Goal: Task Accomplishment & Management: Complete application form

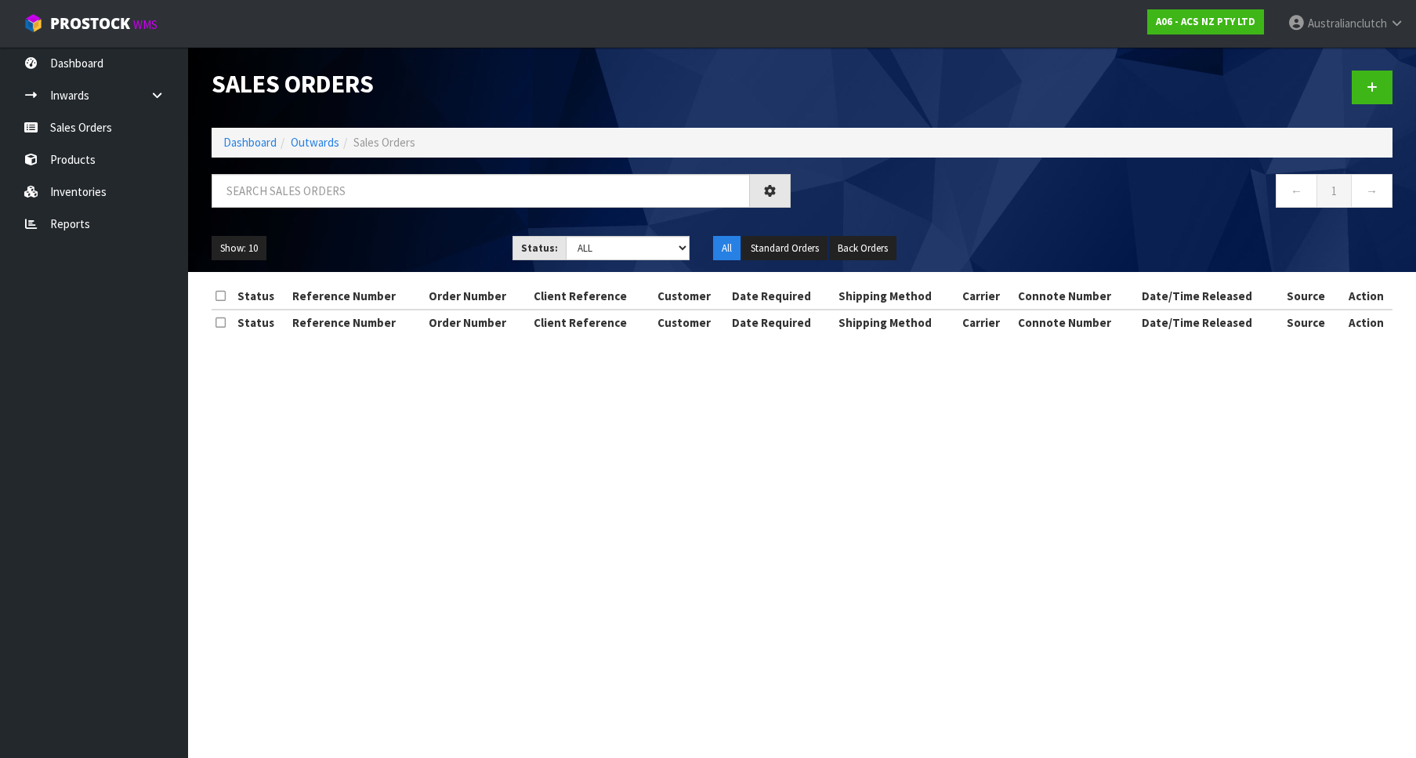
click at [131, 132] on div "Sales Orders Dashboard Outwards Sales Orders ← 1 → Show: 10 5 10 25 50 Status: …" at bounding box center [708, 181] width 1416 height 363
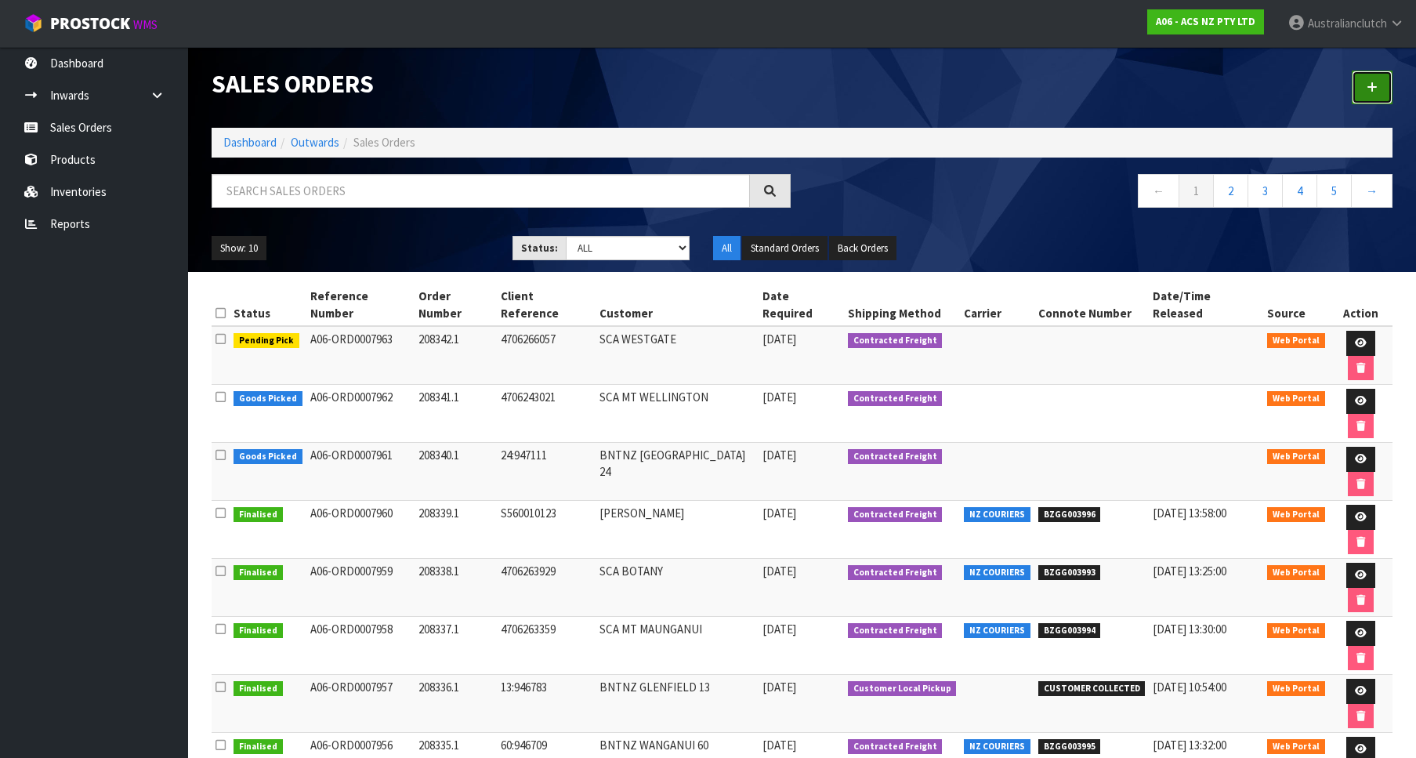
click at [1353, 97] on link at bounding box center [1372, 88] width 41 height 34
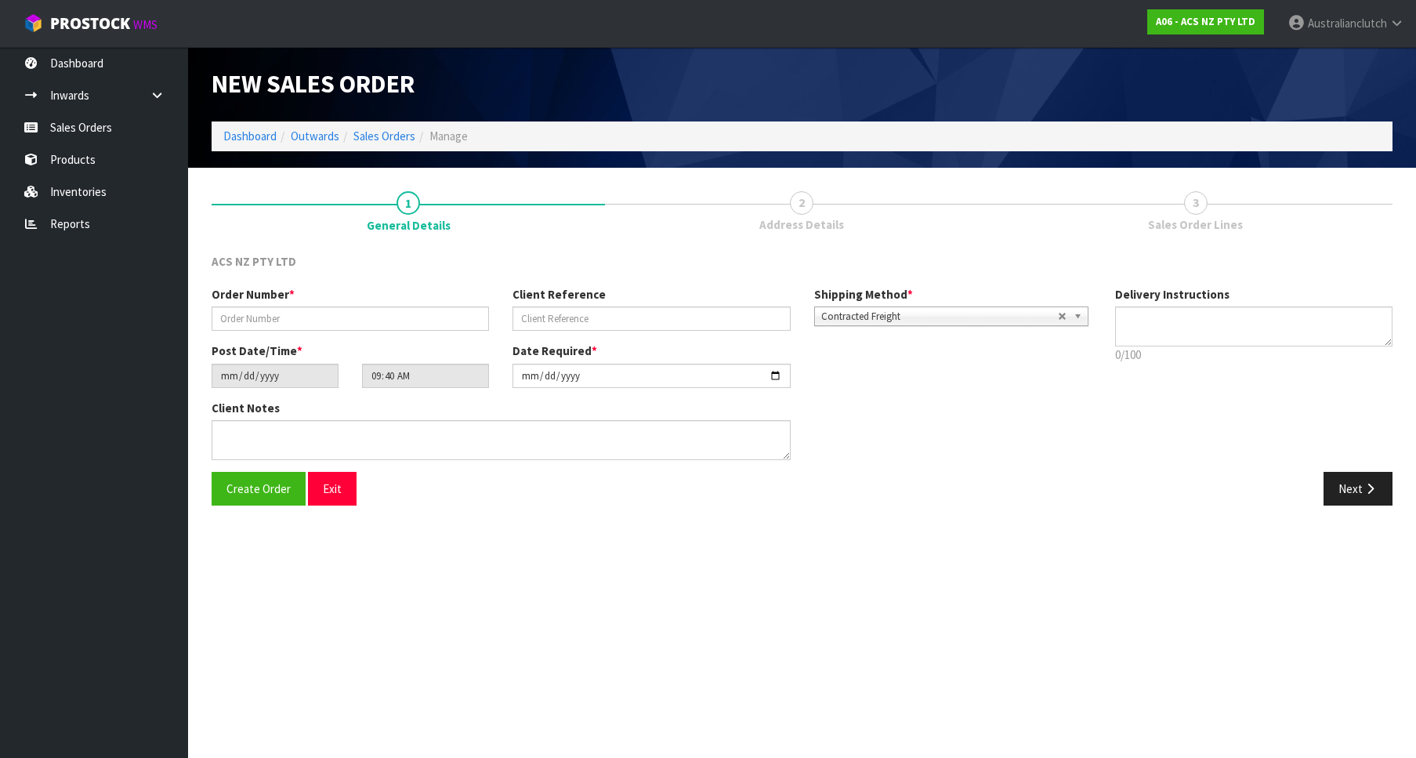
click at [338, 334] on div "Order Number * Client Reference Shipping Method * Pickup Contracted Freight Con…" at bounding box center [651, 314] width 903 height 56
click at [314, 326] on input "text" at bounding box center [350, 318] width 277 height 24
paste input "208343.1"
type input "208343.1"
drag, startPoint x: 560, startPoint y: 332, endPoint x: 551, endPoint y: 324, distance: 12.2
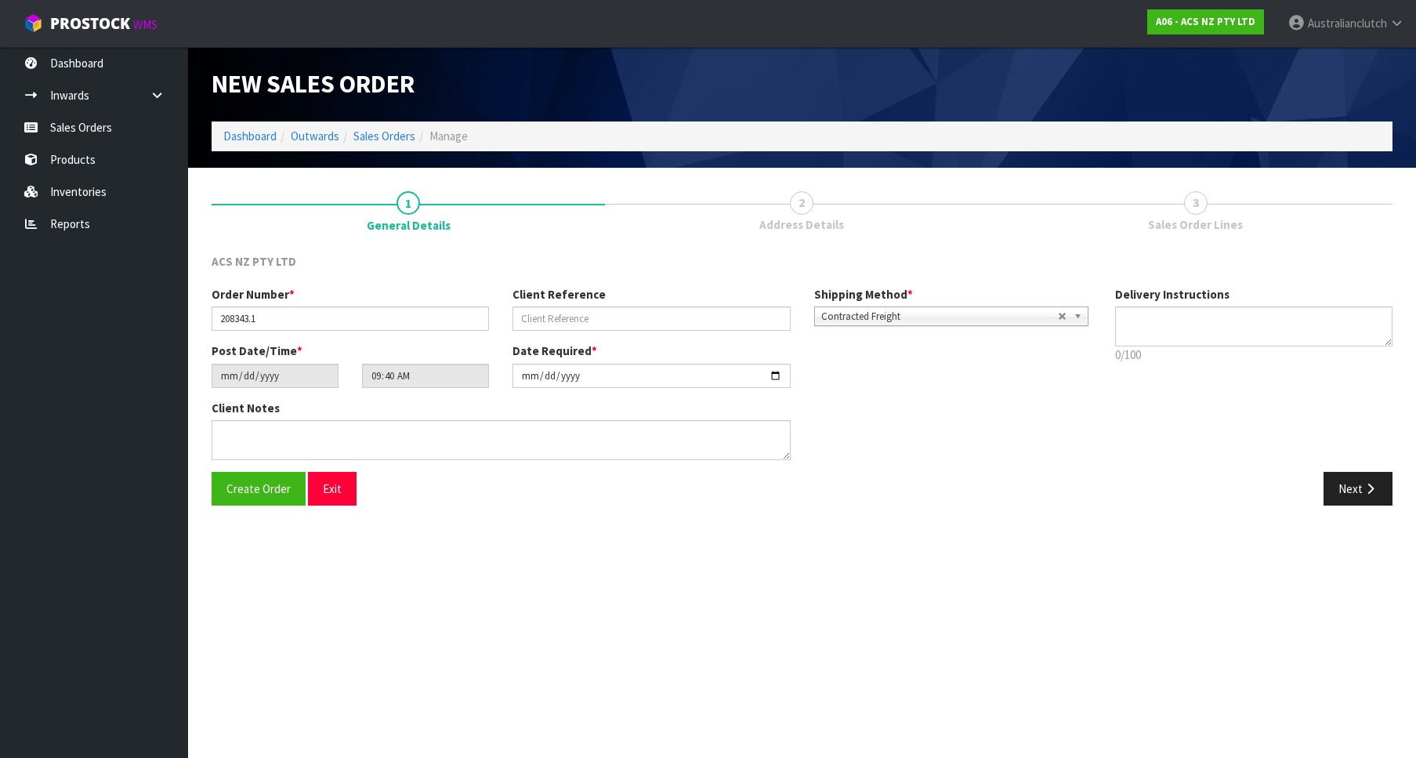
click at [559, 332] on div "Order Number * 208343.1 Client Reference Shipping Method * Pickup Contracted Fr…" at bounding box center [651, 314] width 903 height 56
click at [550, 324] on input "text" at bounding box center [650, 318] width 277 height 24
paste input "26:947232"
type input "26:947232"
drag, startPoint x: 938, startPoint y: 314, endPoint x: 932, endPoint y: 326, distance: 13.0
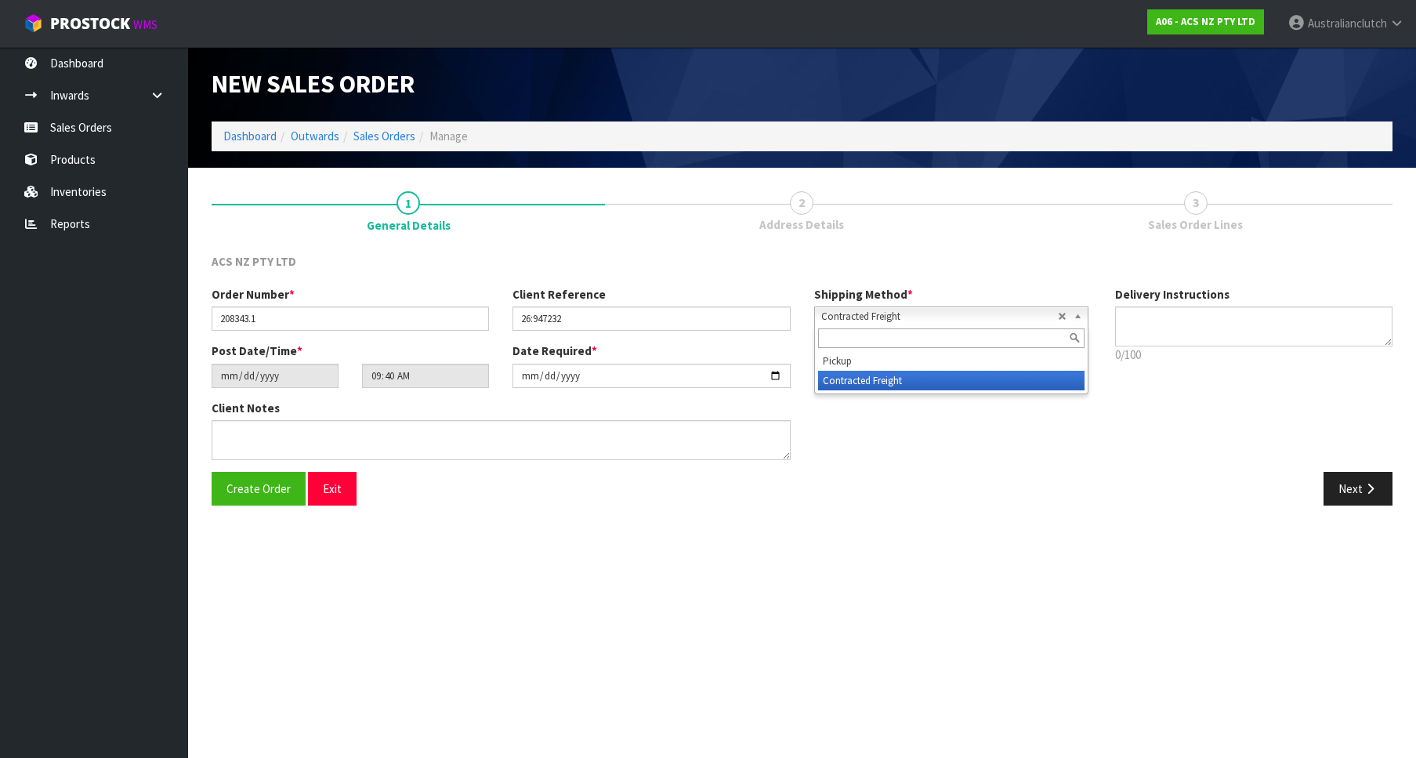
click at [937, 314] on span "Contracted Freight" at bounding box center [939, 316] width 237 height 19
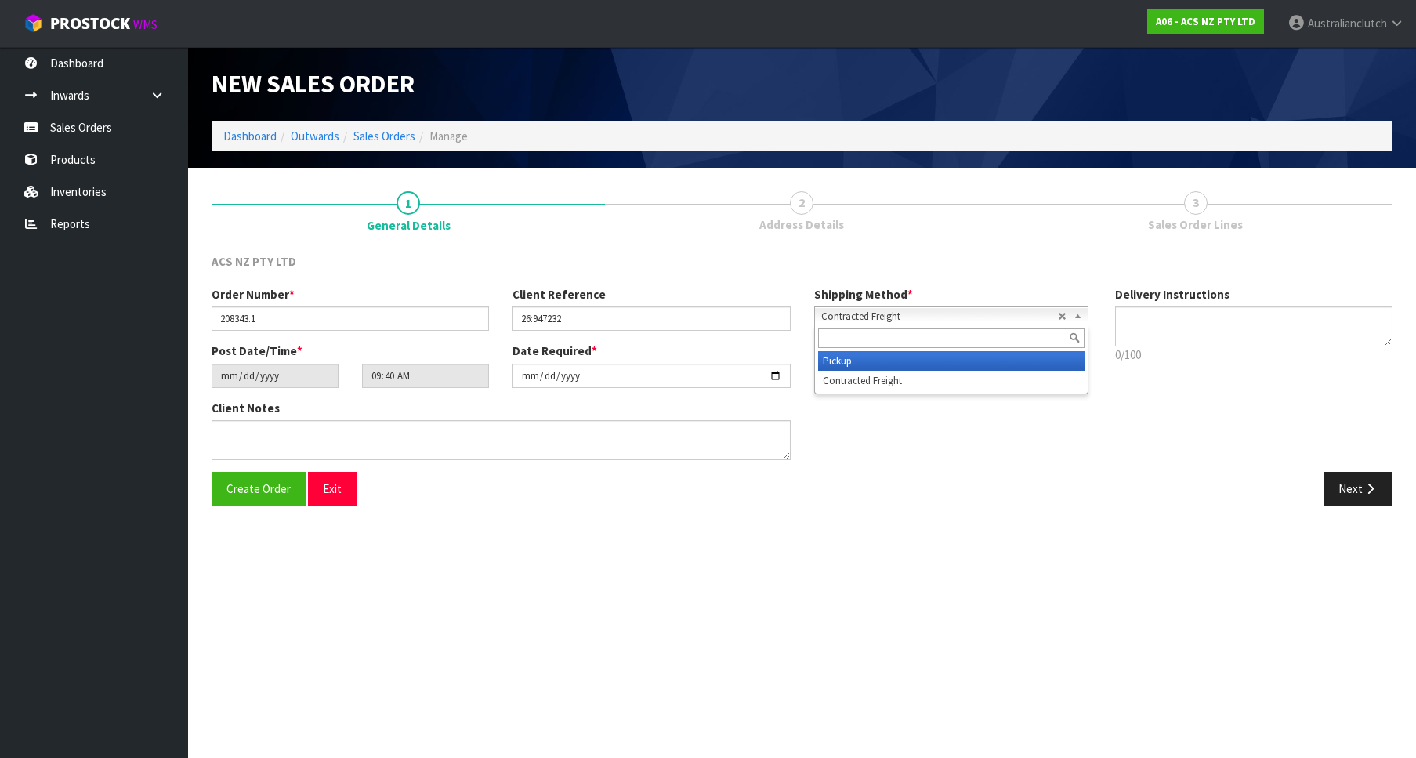
click at [911, 364] on li "Pickup" at bounding box center [951, 361] width 266 height 20
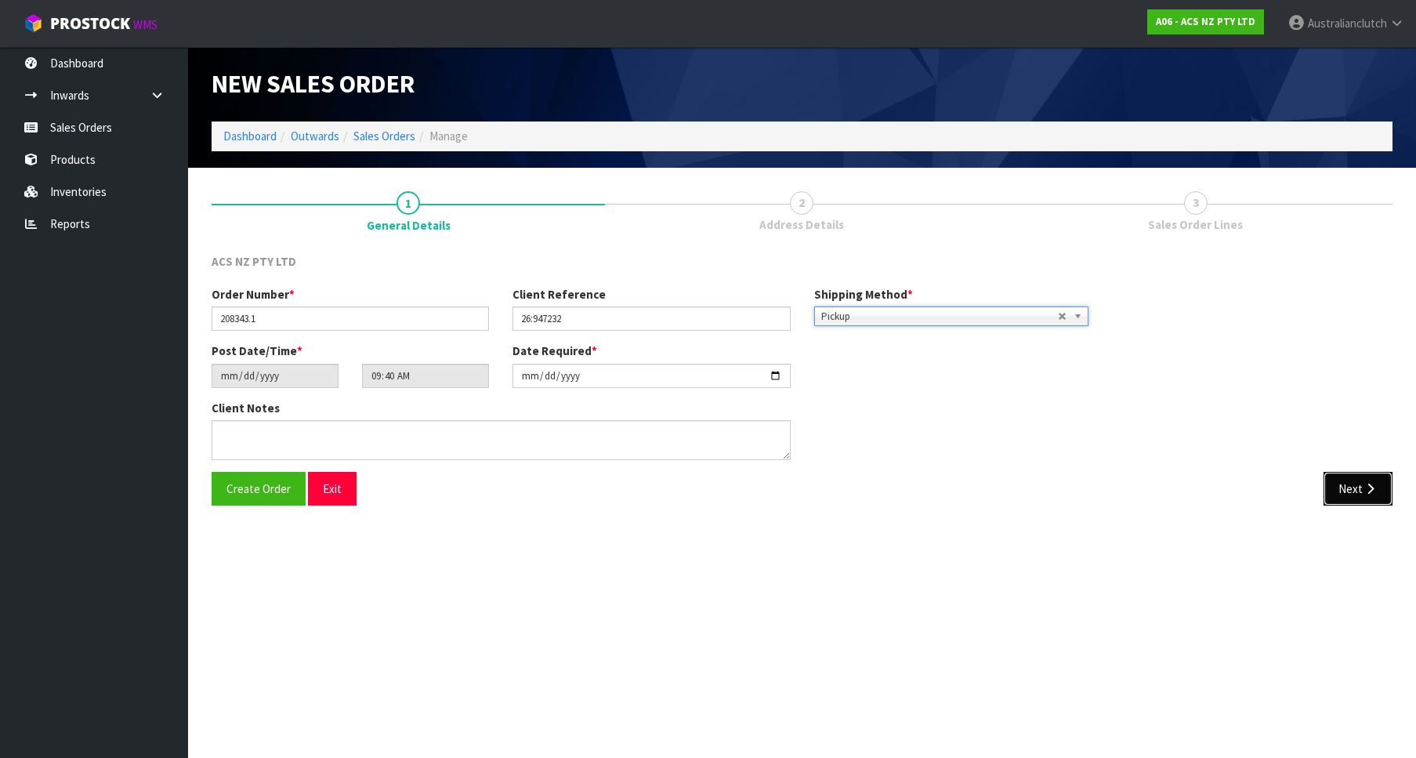
click at [1352, 502] on button "Next" at bounding box center [1357, 489] width 69 height 34
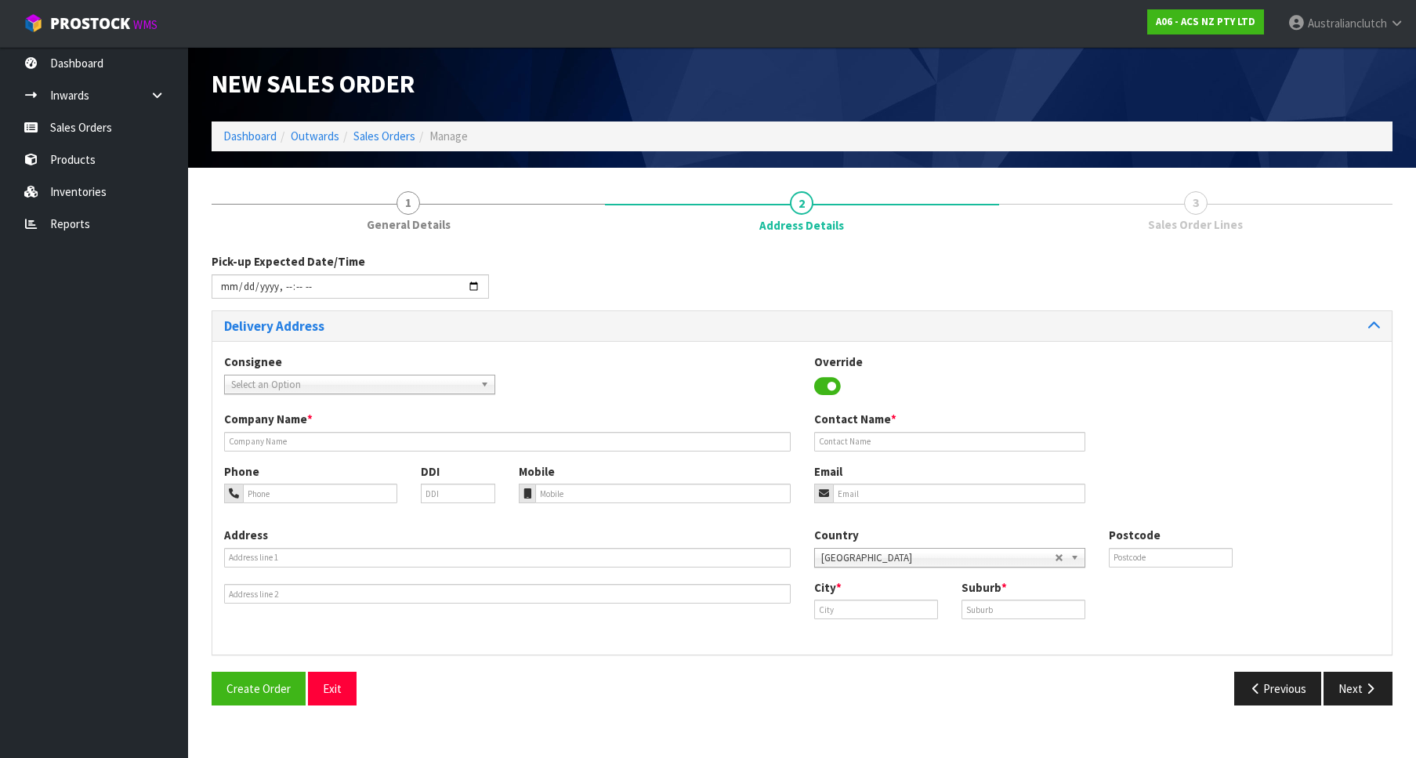
click at [477, 374] on div "Consignee 000001.BAY MECHANICS - BAY MECHANICS 000001A - BRAKE & TRANSMISSION N…" at bounding box center [359, 373] width 295 height 40
click at [467, 376] on span "Select an Option" at bounding box center [352, 384] width 243 height 19
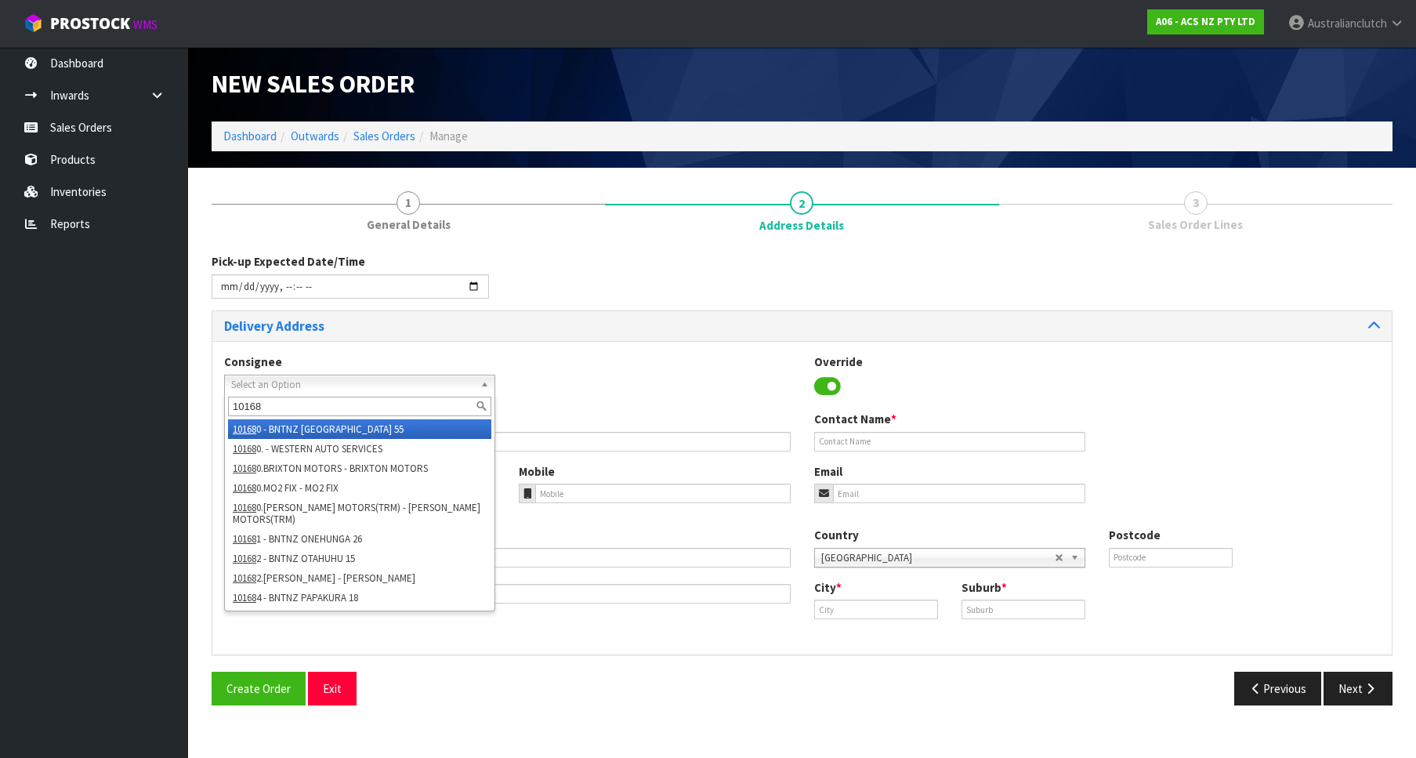
type input "101681"
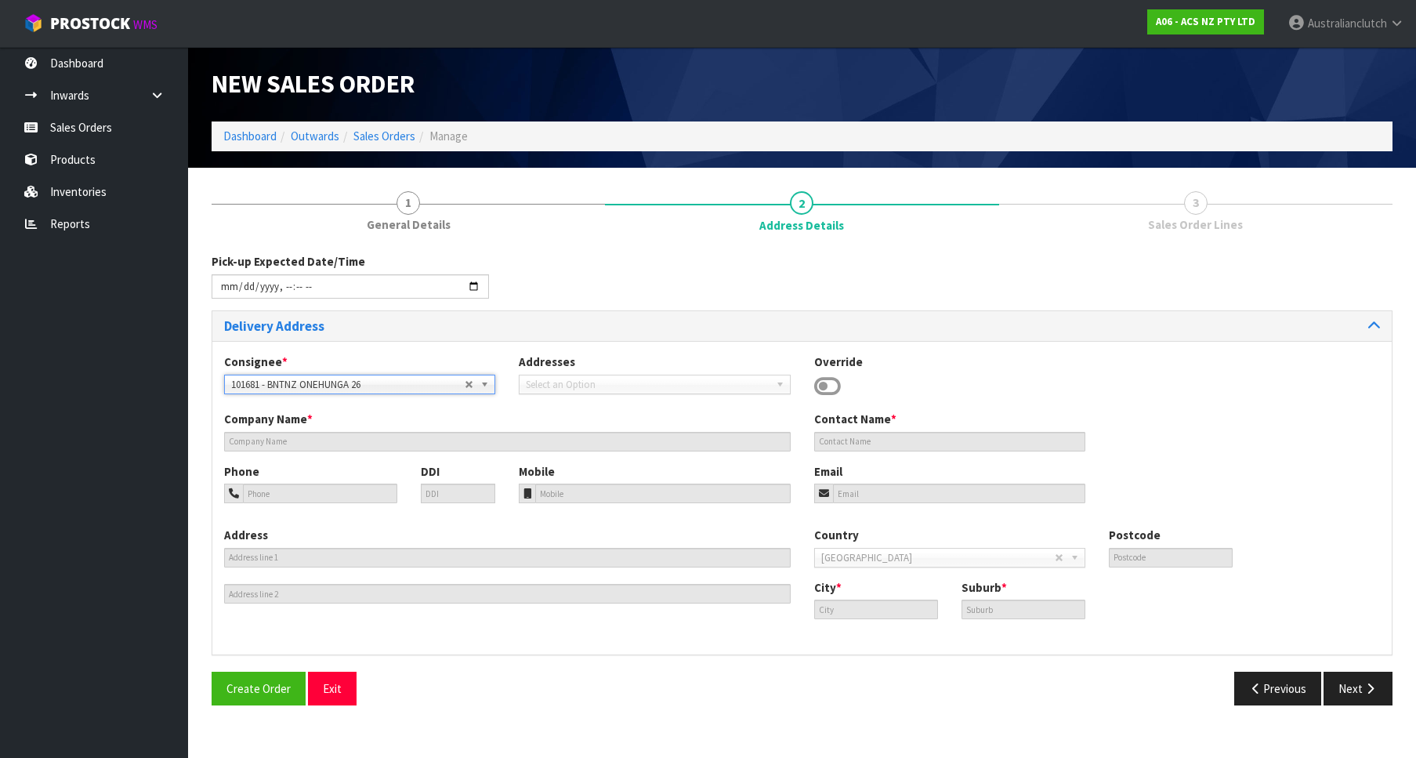
type input "BNTNZ ONEHUNGA 26"
type input "[STREET_ADDRESS]"
type input "1061"
type input "[GEOGRAPHIC_DATA]"
type input "ONEHUNGA"
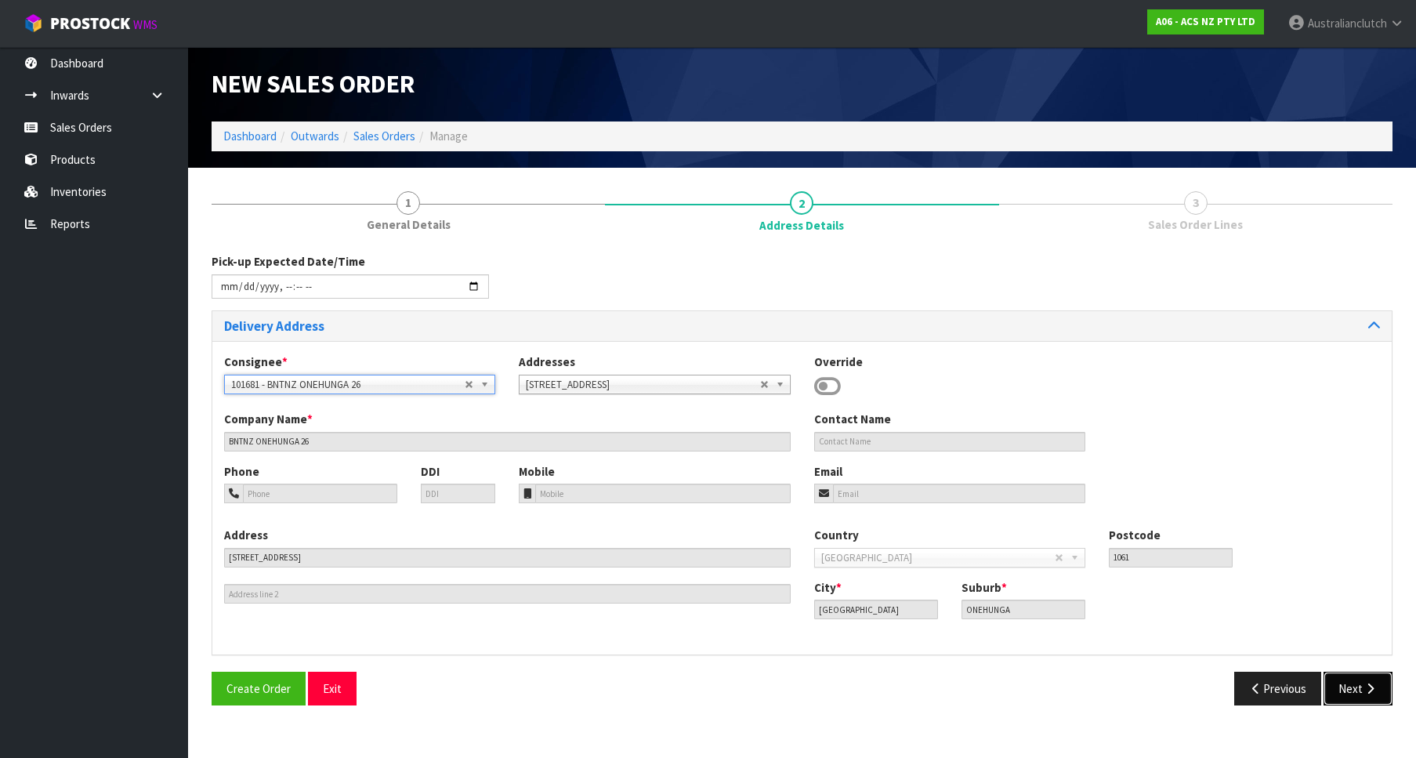
click at [1338, 672] on button "Next" at bounding box center [1357, 689] width 69 height 34
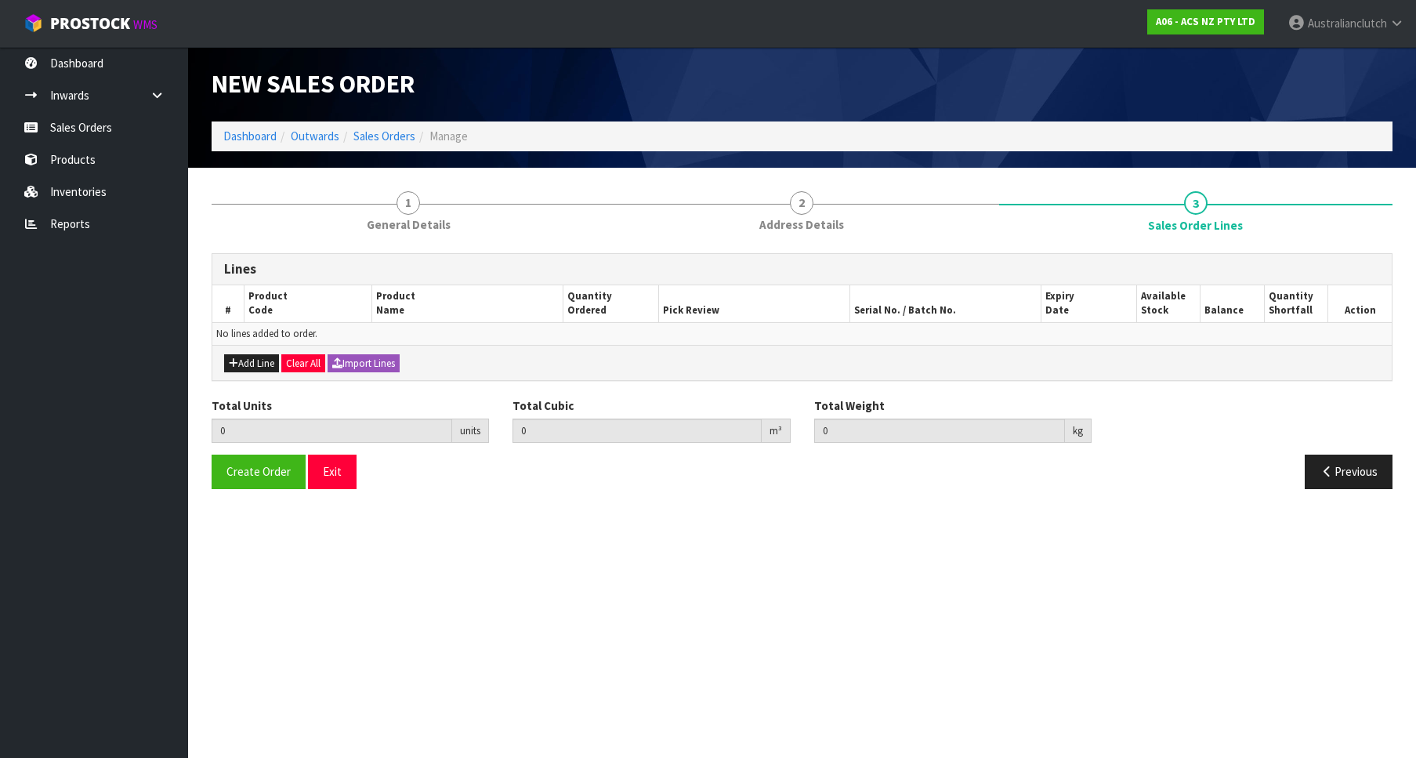
click at [243, 353] on div "Add Line Clear All Import Lines" at bounding box center [801, 362] width 1179 height 35
click at [260, 361] on button "Add Line" at bounding box center [251, 363] width 55 height 19
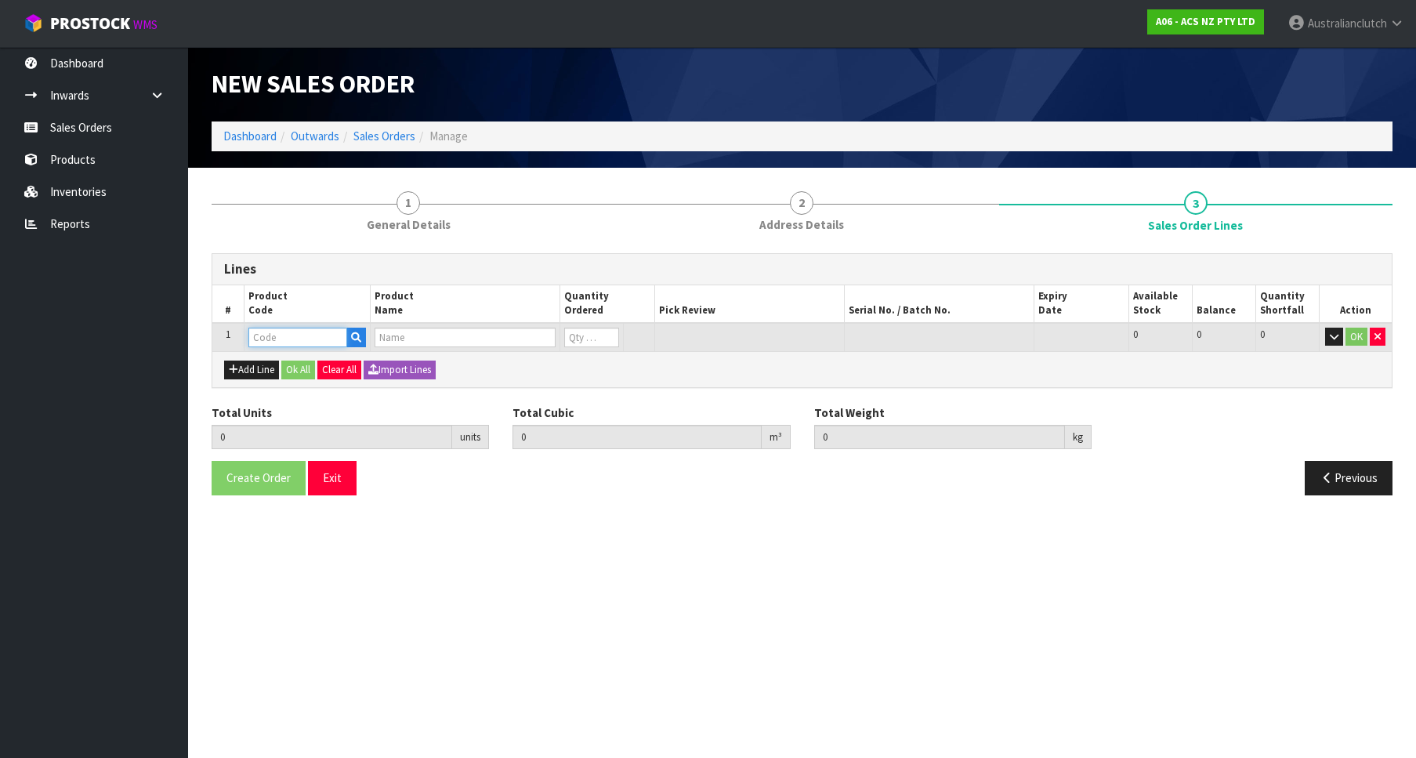
click at [291, 336] on input "text" at bounding box center [297, 338] width 99 height 20
paste input "KHI35012"
type input "KHI35012"
click at [279, 363] on strong "KHI35012" at bounding box center [289, 364] width 49 height 15
type input "KHI35012"
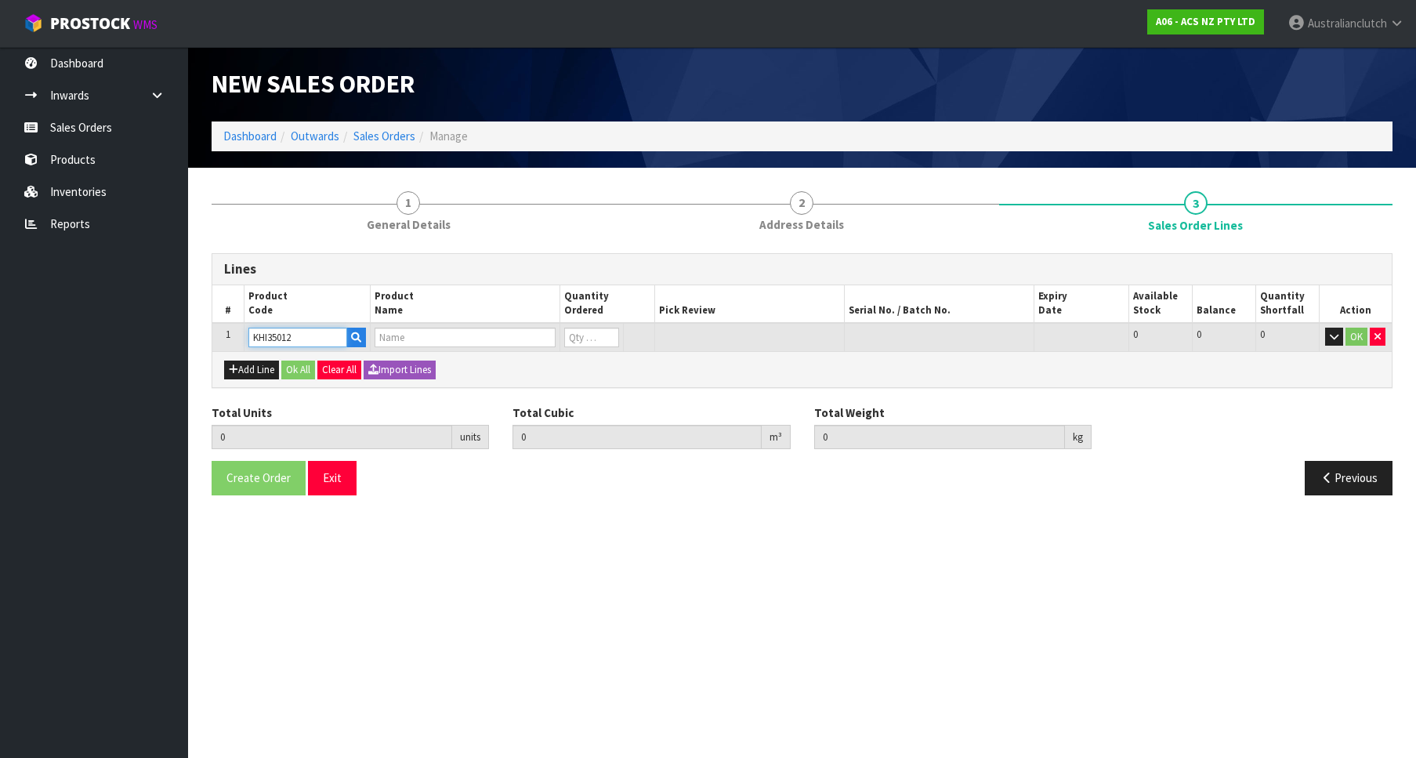
type input "0.000000"
type input "0.000"
type input "KIT COM HINO RANGER"
type input "0"
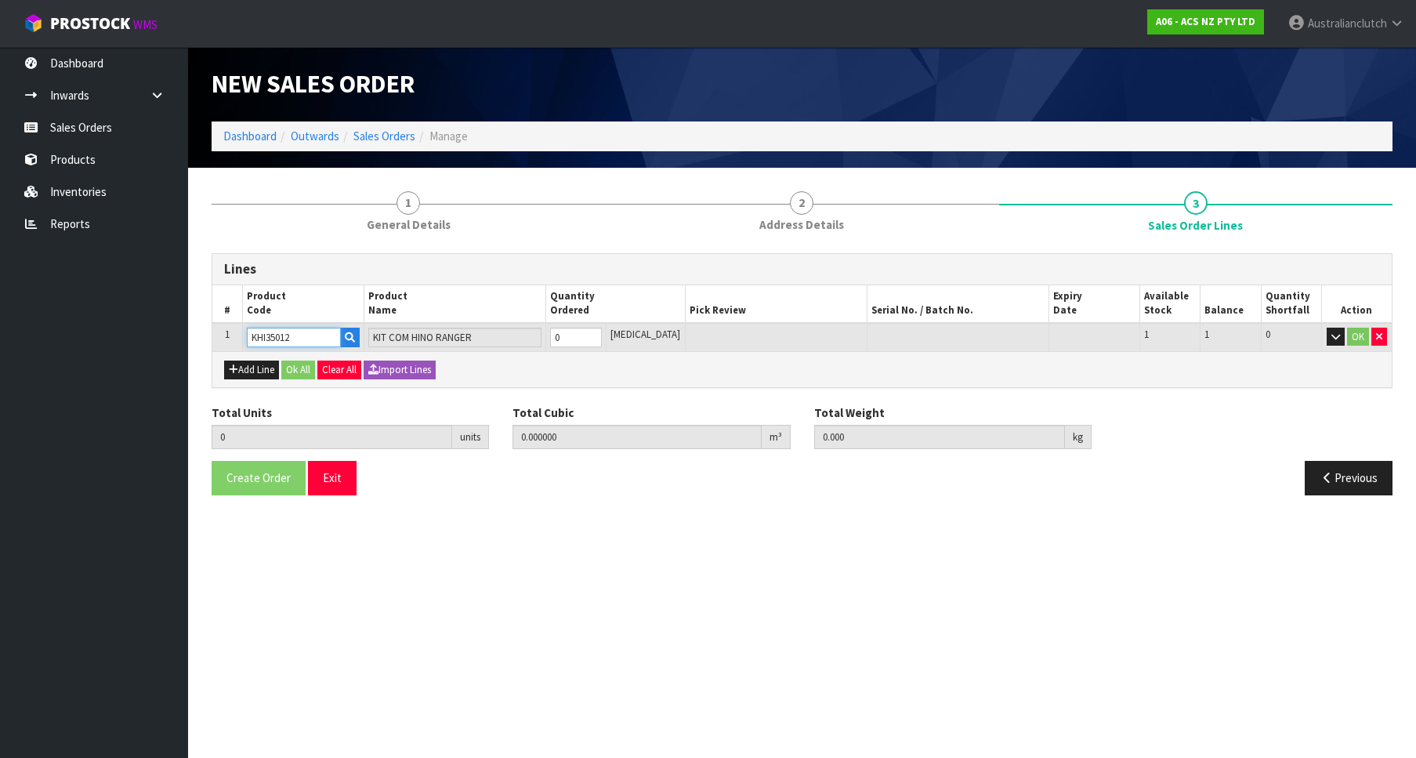
type input "1"
type input "0.0442"
type input "31.25"
type input "1"
click at [602, 335] on input "1" at bounding box center [576, 338] width 52 height 20
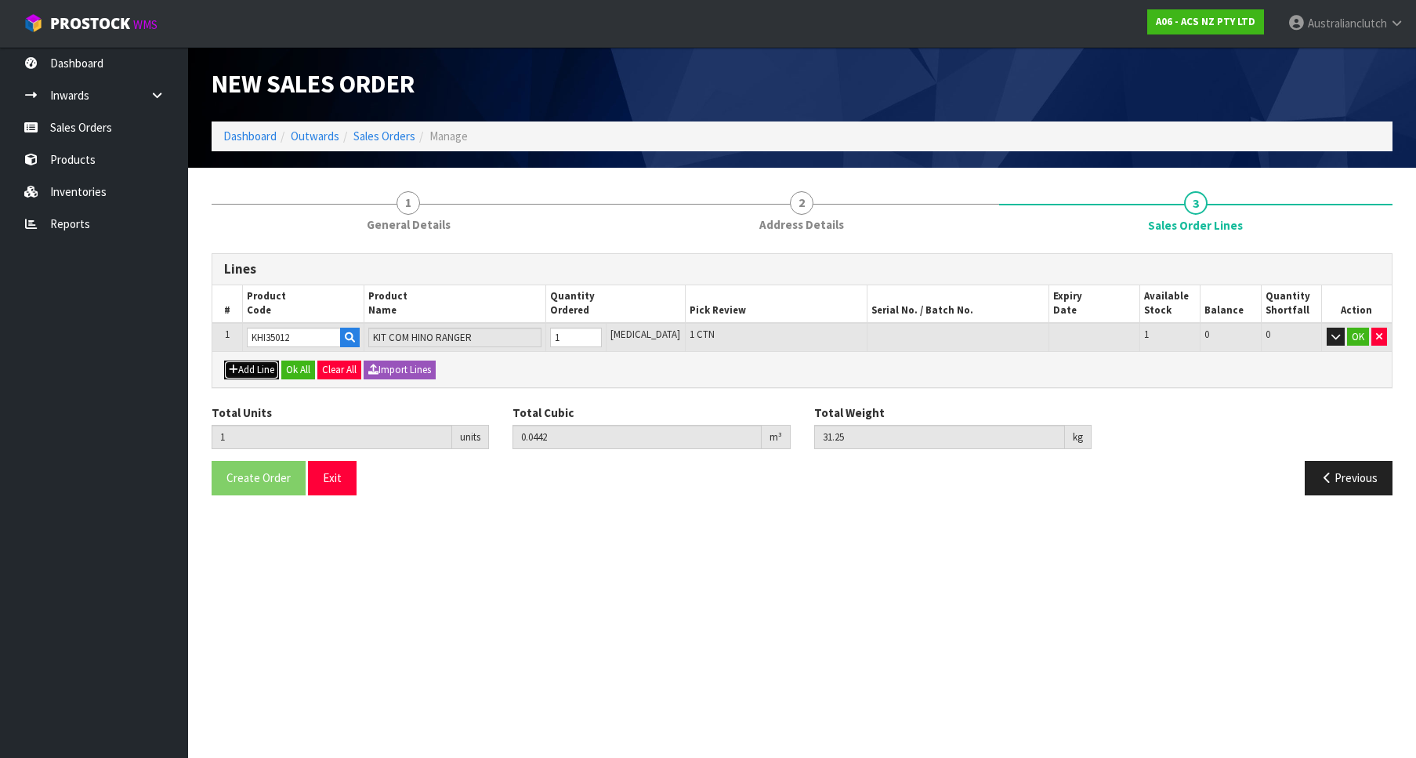
click at [263, 369] on button "Add Line" at bounding box center [251, 369] width 55 height 19
type input "0"
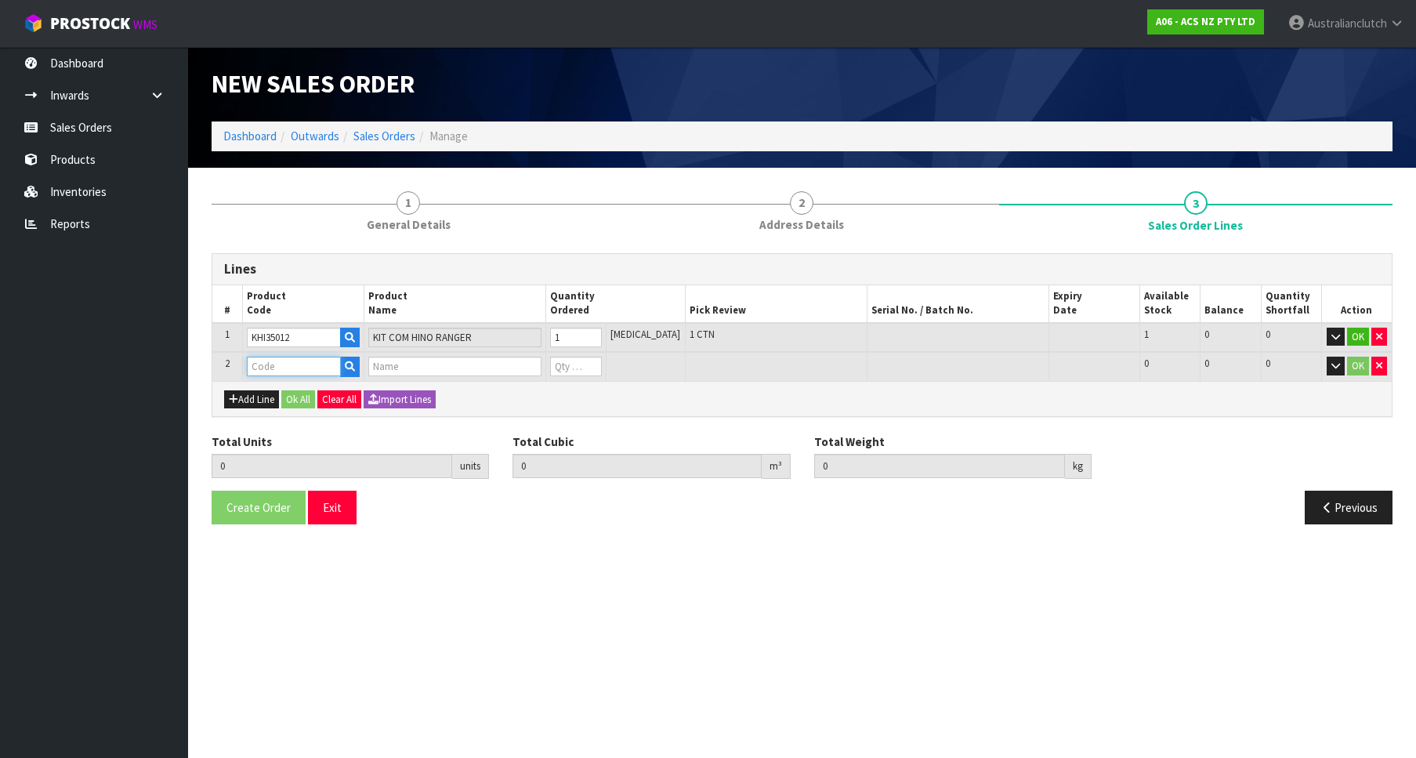
click at [282, 369] on input "text" at bounding box center [294, 367] width 94 height 20
paste input "KHI35012"
type input "KHI35012"
click at [310, 416] on strong "KHI35012" at bounding box center [289, 414] width 49 height 15
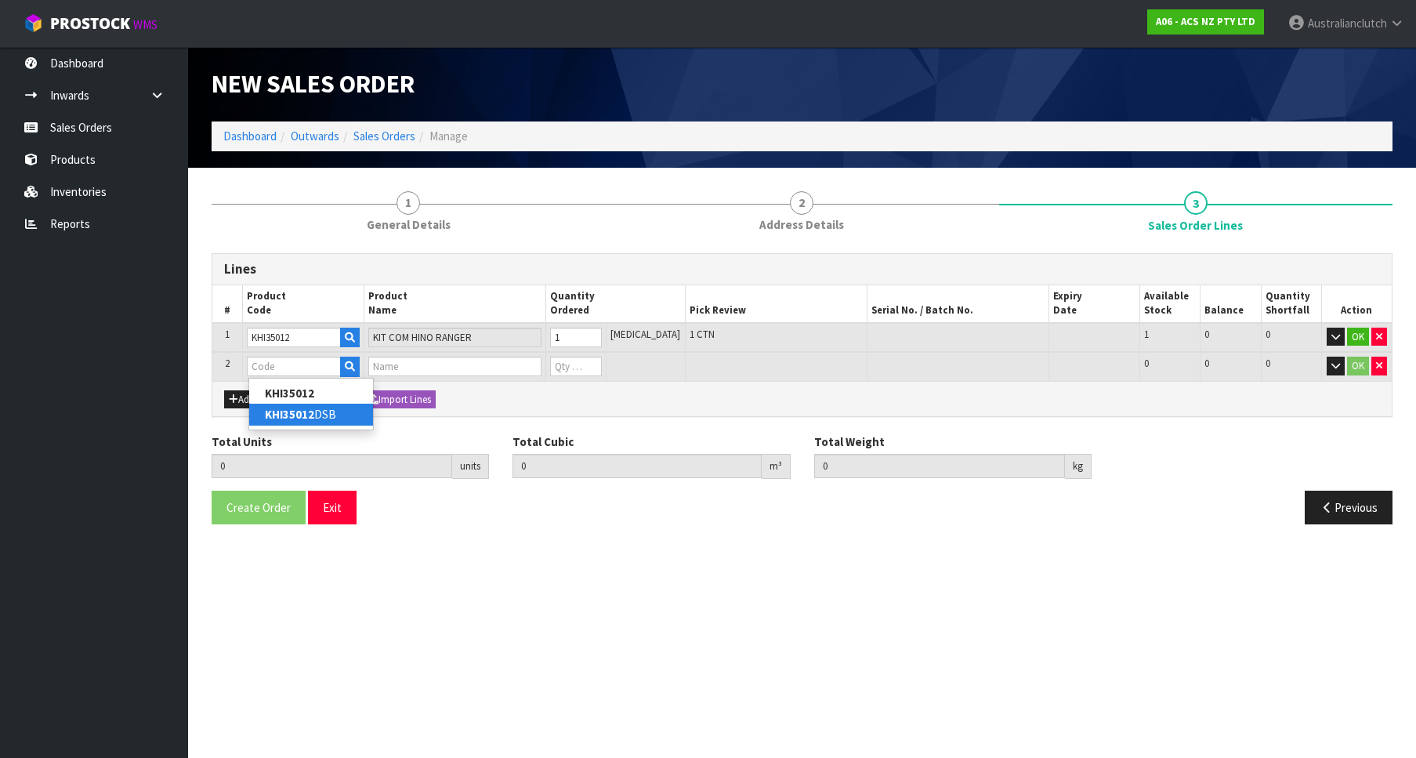
type input "KHI35012DSB"
type input "1"
type input "0.0442"
type input "31.25"
type input "KIT COM HINO RANGER"
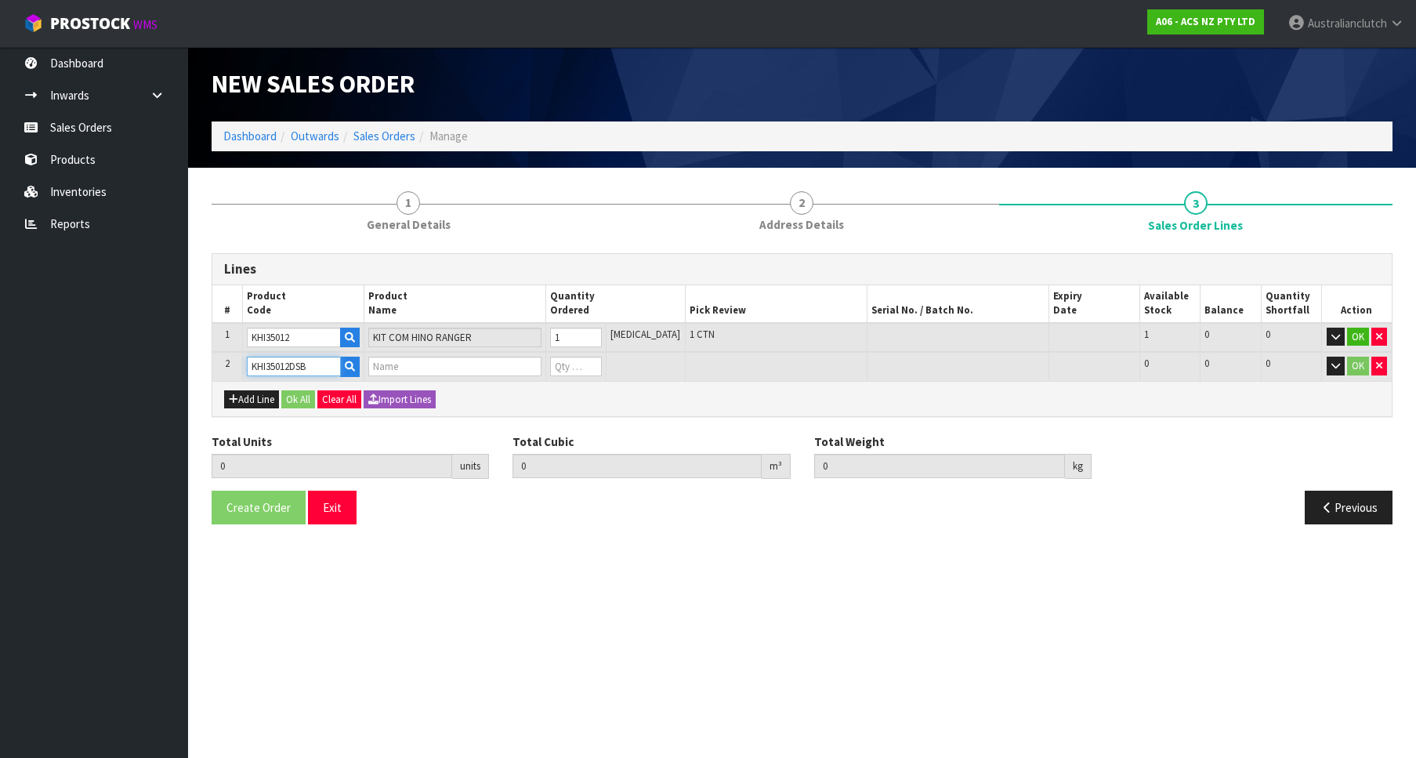
type input "0"
type input "2"
type input "0.0884"
type input "63.4"
type input "1"
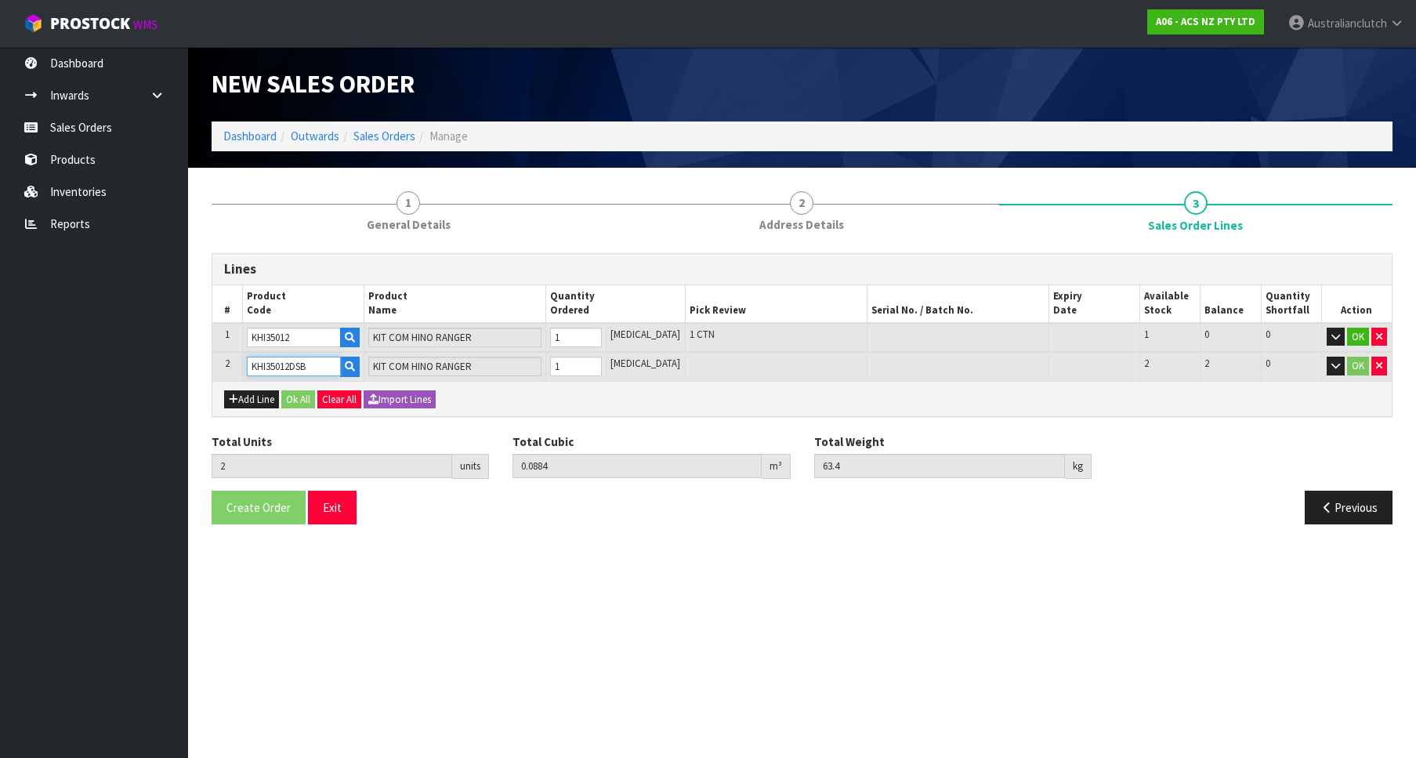
click at [602, 366] on input "1" at bounding box center [576, 367] width 52 height 20
click at [1365, 335] on button "OK" at bounding box center [1358, 337] width 22 height 19
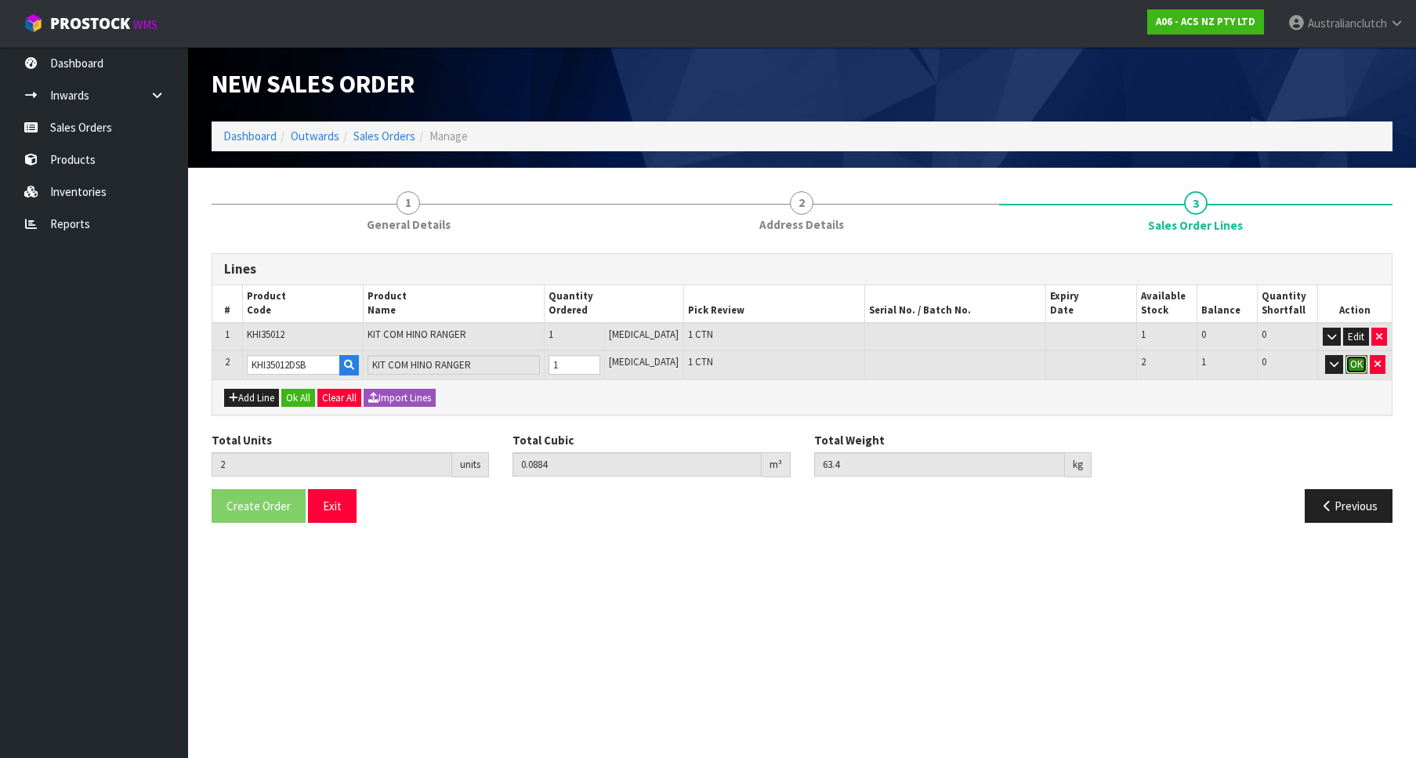
click at [1351, 369] on button "OK" at bounding box center [1356, 364] width 22 height 19
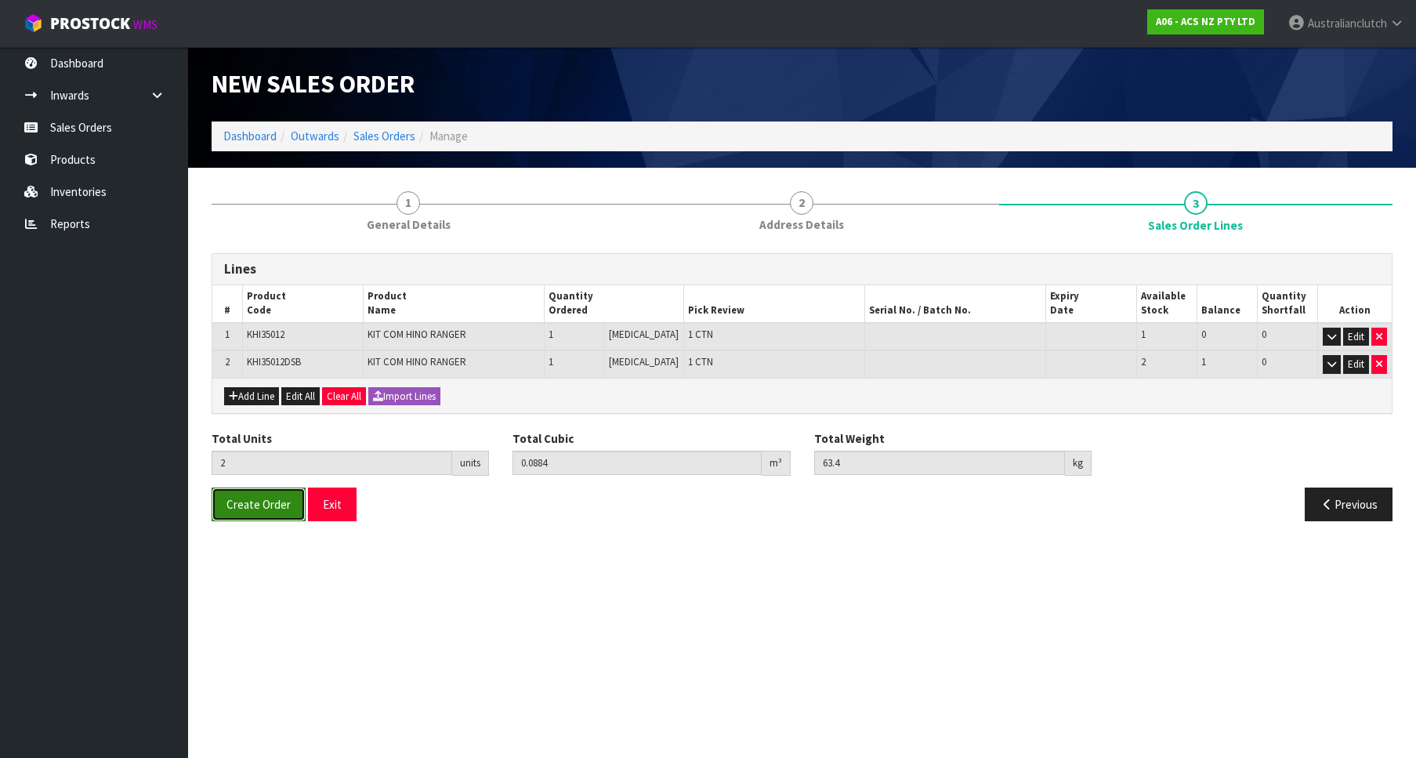
click at [237, 509] on span "Create Order" at bounding box center [258, 504] width 64 height 15
